Goal: Navigation & Orientation: Go to known website

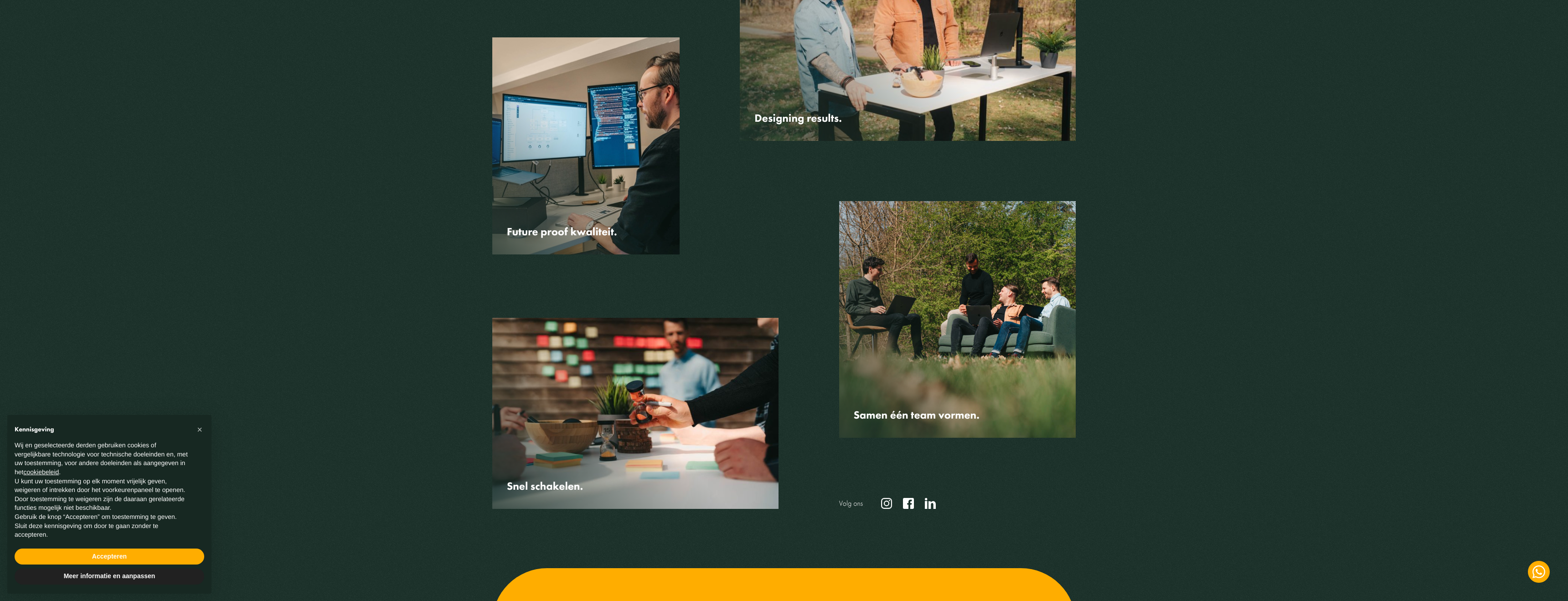
scroll to position [2851, 0]
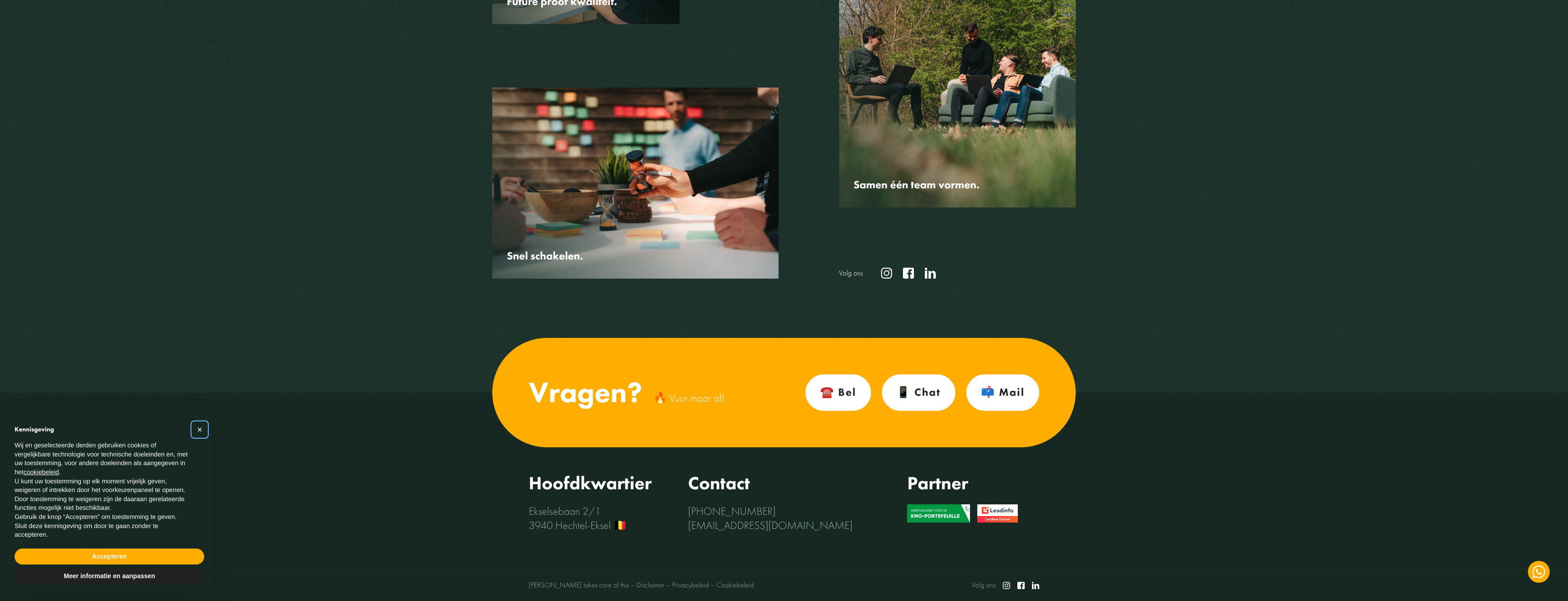
click at [200, 428] on span "×" at bounding box center [199, 429] width 5 height 10
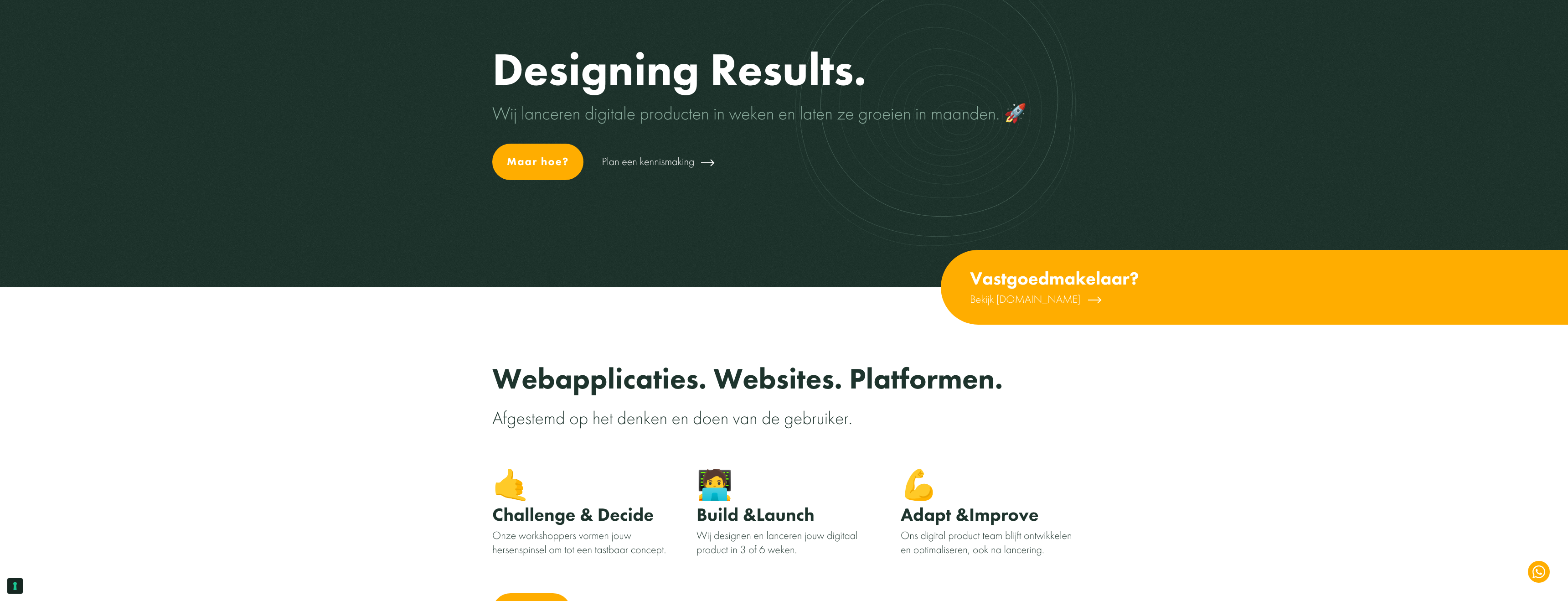
scroll to position [0, 0]
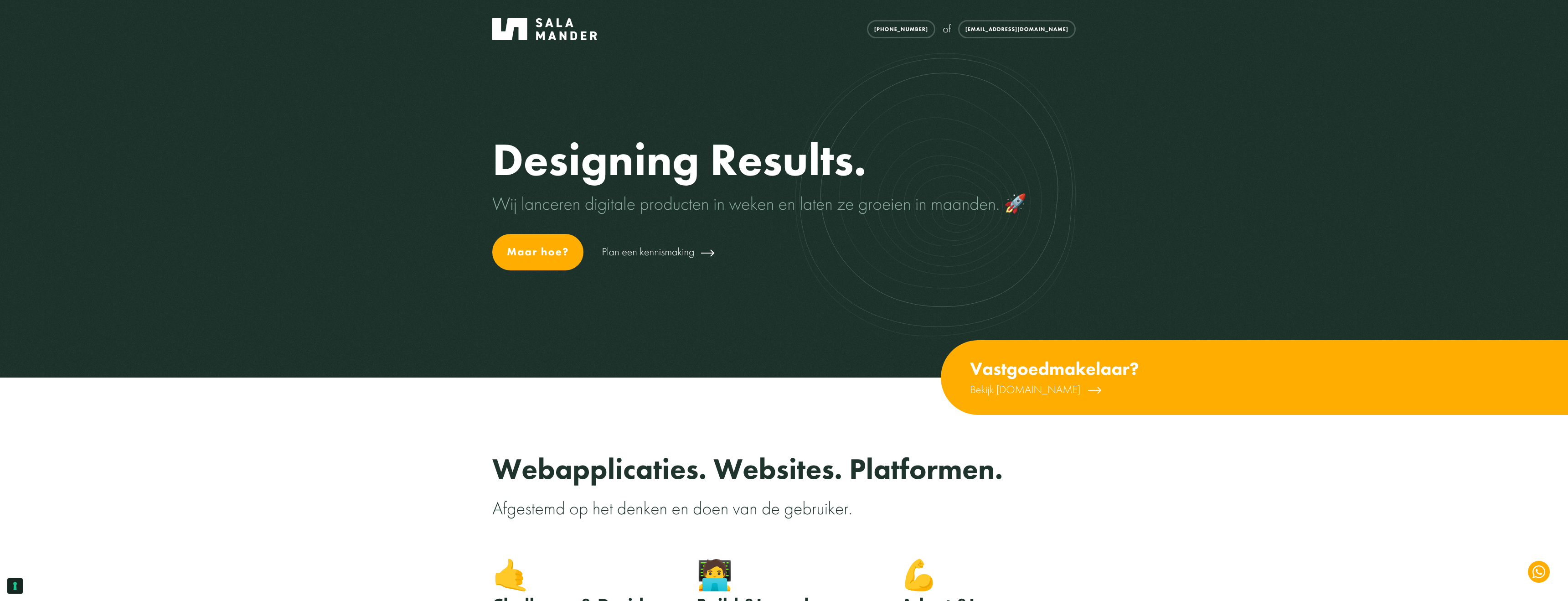
click at [514, 29] on img at bounding box center [545, 29] width 105 height 22
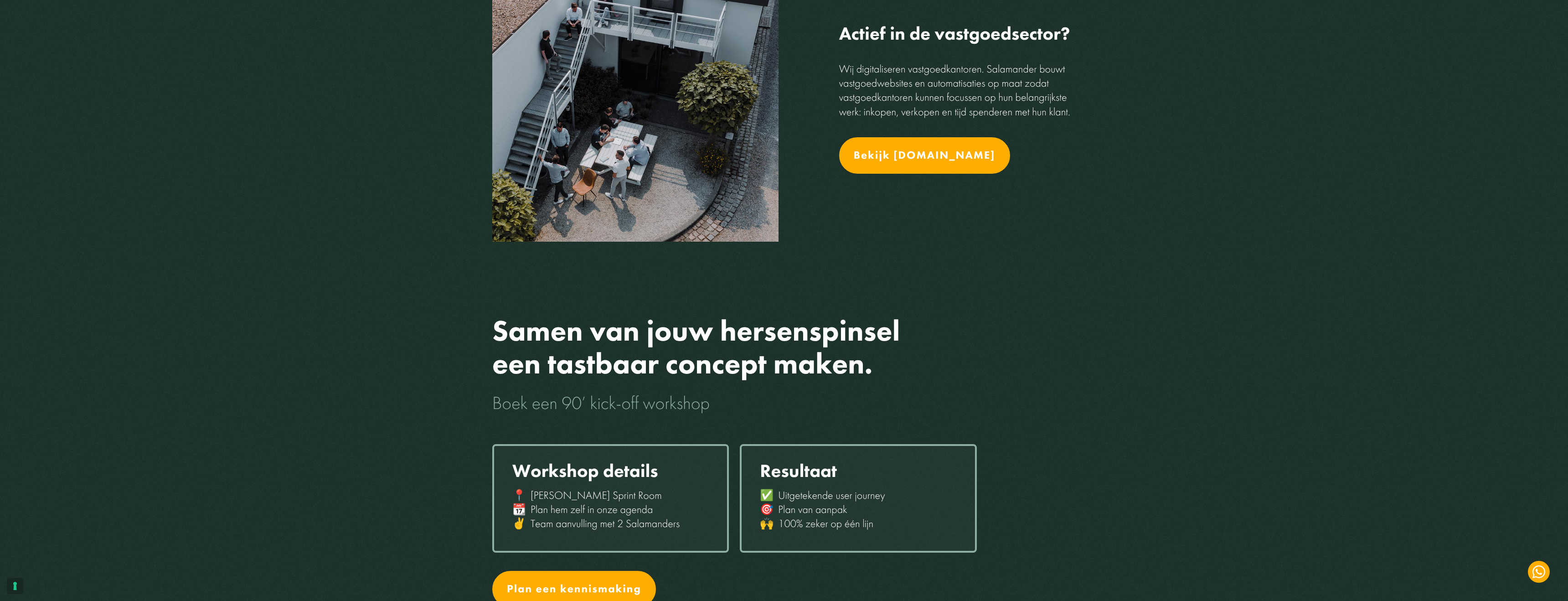
scroll to position [1313, 0]
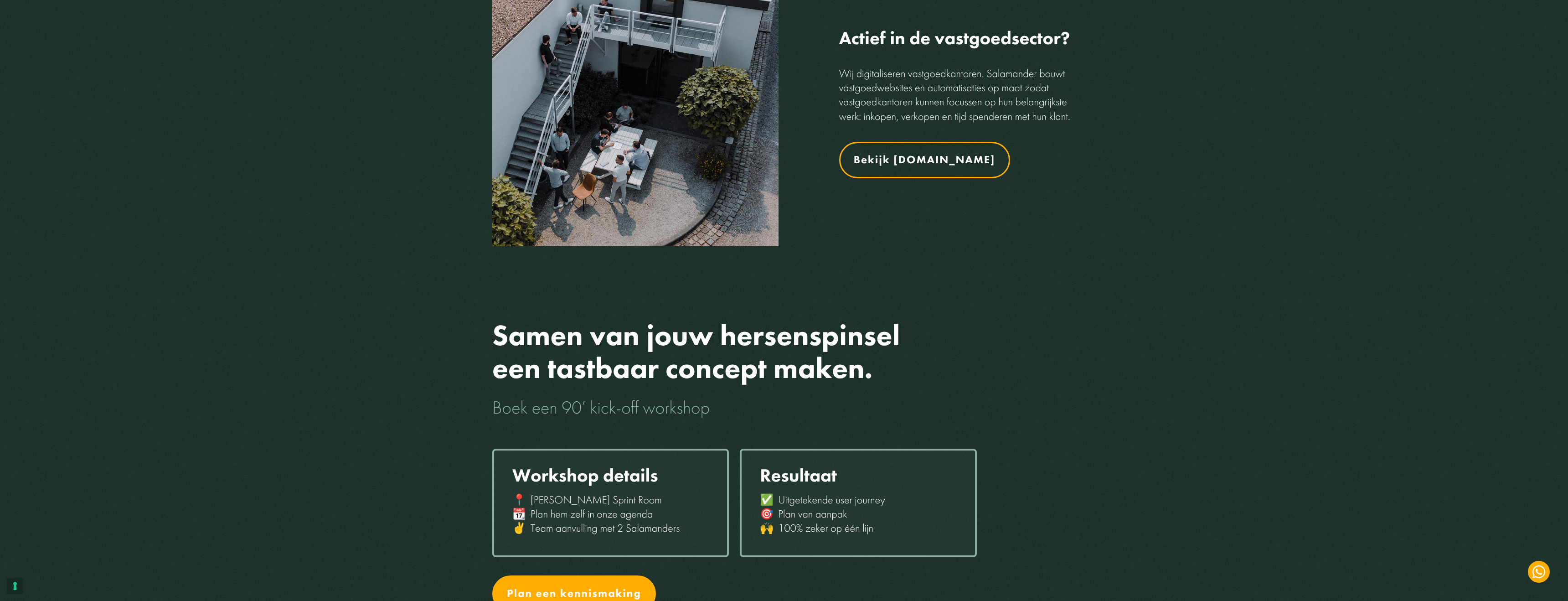
click at [937, 160] on link "Bekijk [DOMAIN_NAME]" at bounding box center [925, 160] width 171 height 37
